Goal: Transaction & Acquisition: Book appointment/travel/reservation

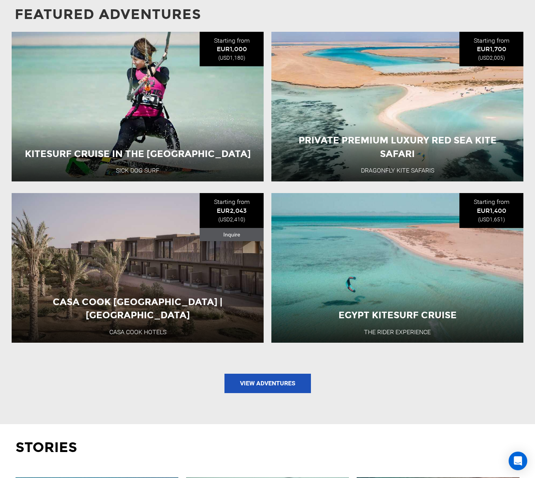
scroll to position [978, 0]
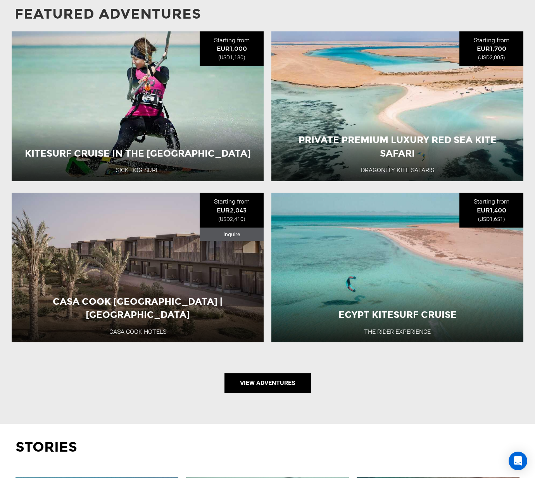
click at [253, 386] on link "View Adventures" at bounding box center [267, 382] width 86 height 19
type input "Kite"
